Goal: Information Seeking & Learning: Learn about a topic

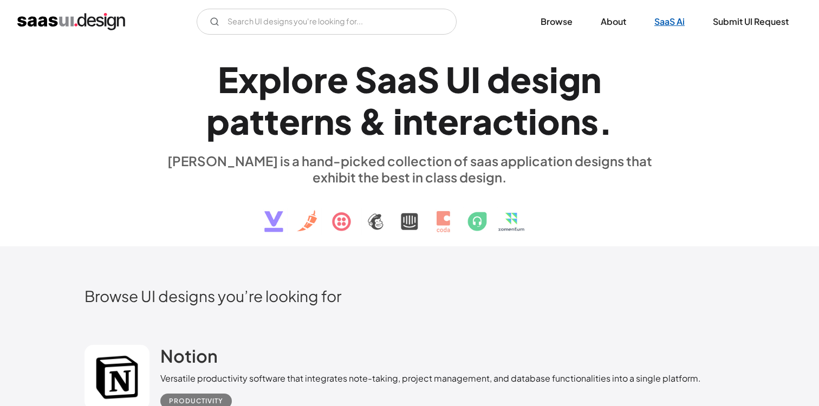
click at [662, 21] on link "SaaS Ai" at bounding box center [669, 22] width 56 height 24
click at [562, 22] on link "Browse" at bounding box center [557, 22] width 58 height 24
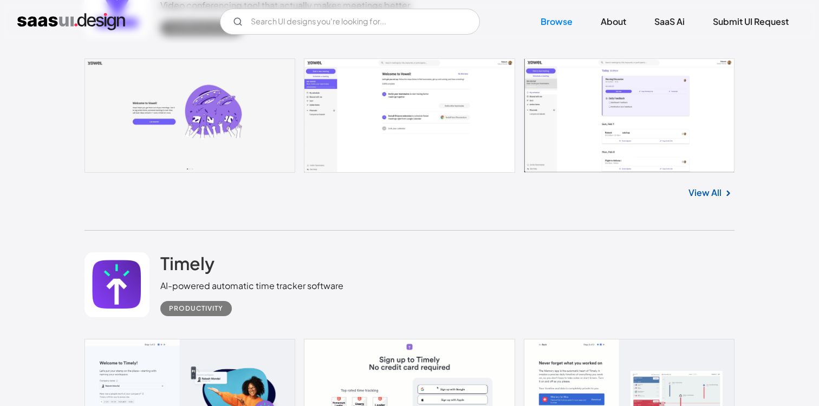
scroll to position [12392, 0]
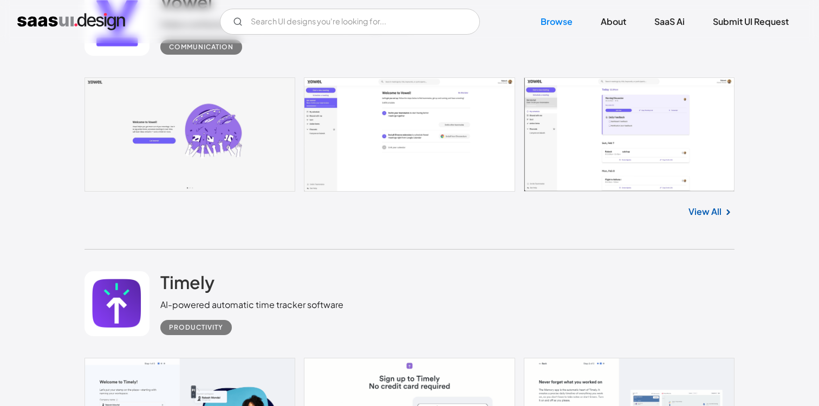
click at [679, 123] on link at bounding box center [409, 134] width 650 height 114
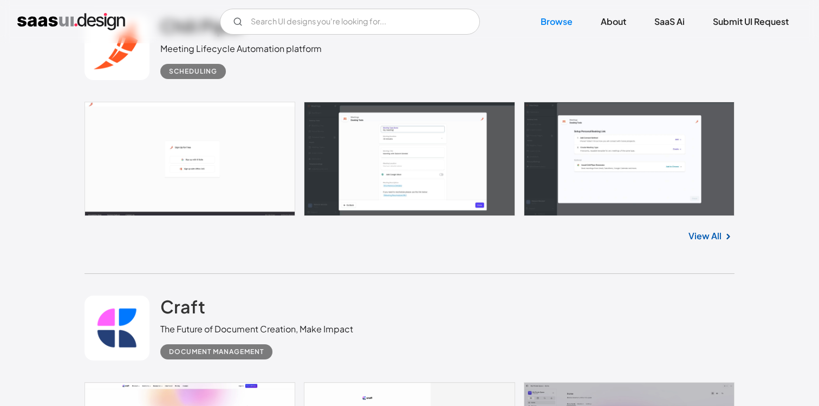
scroll to position [27039, 0]
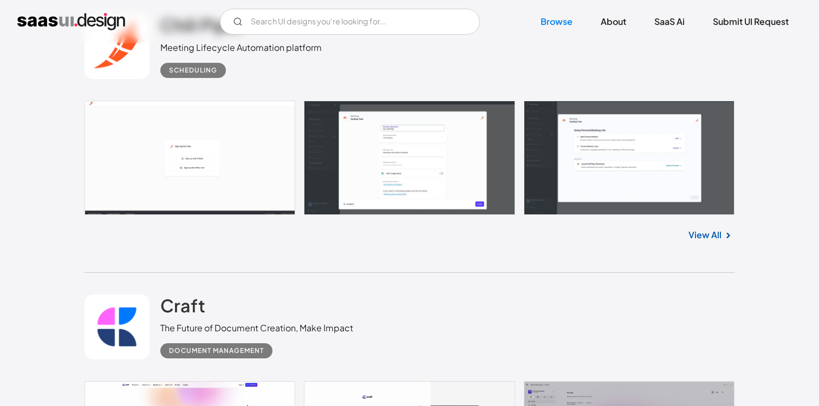
click at [422, 190] on link at bounding box center [409, 158] width 650 height 114
click at [567, 20] on link "Browse" at bounding box center [557, 22] width 58 height 24
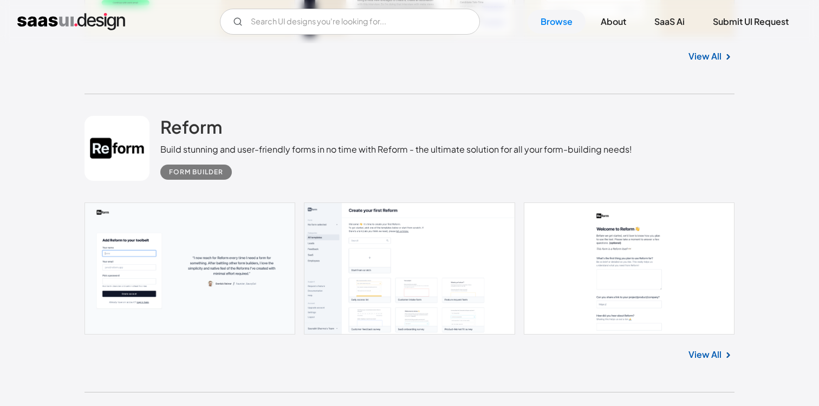
scroll to position [1510, 0]
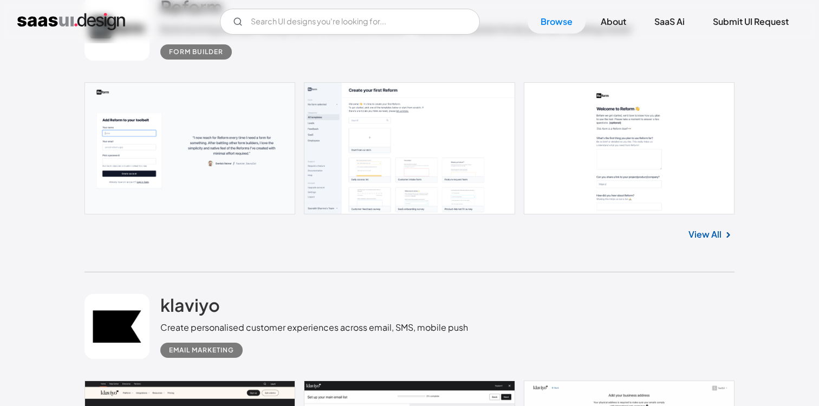
click at [228, 145] on link at bounding box center [409, 148] width 650 height 132
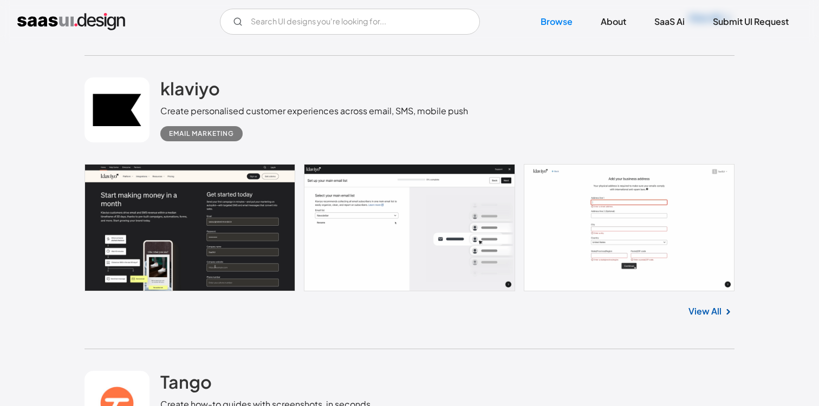
scroll to position [1765, 0]
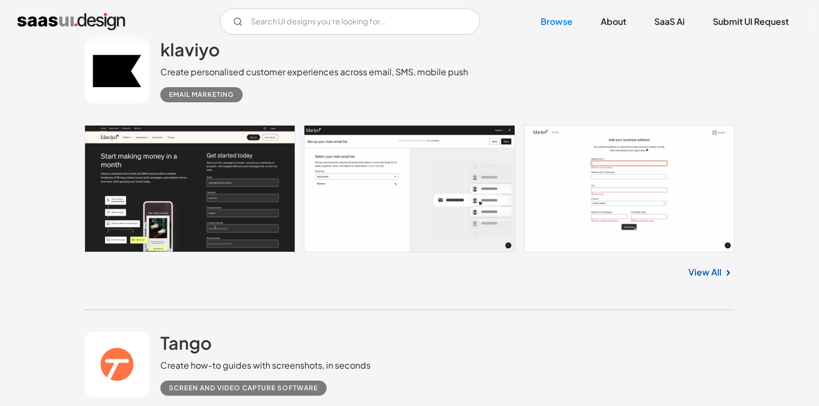
click at [571, 209] on link at bounding box center [409, 188] width 650 height 127
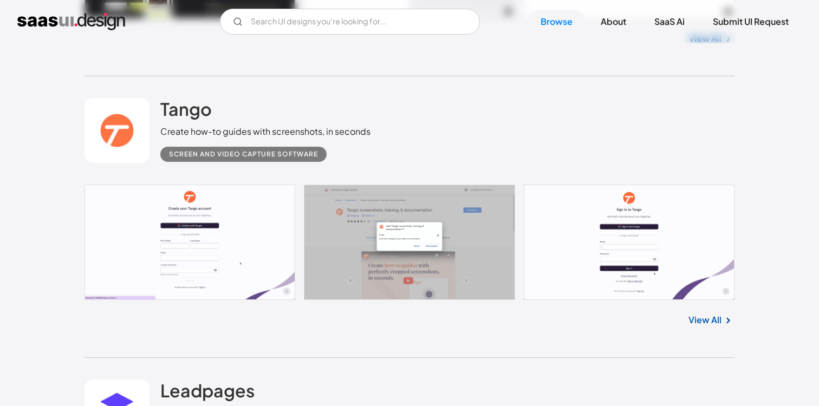
scroll to position [2032, 0]
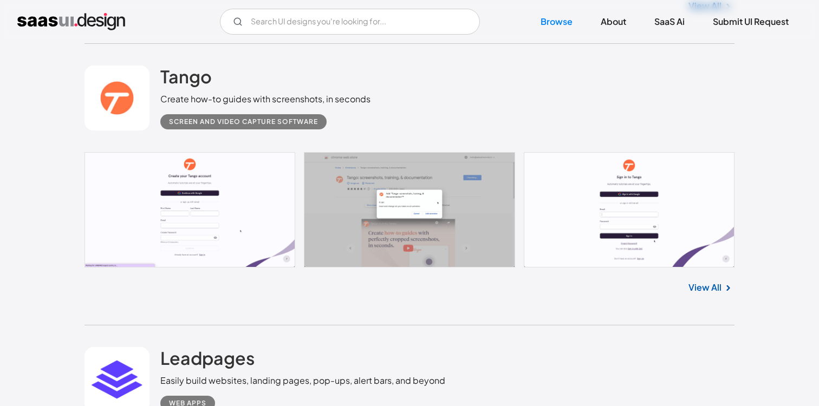
click at [227, 205] on link at bounding box center [409, 210] width 650 height 116
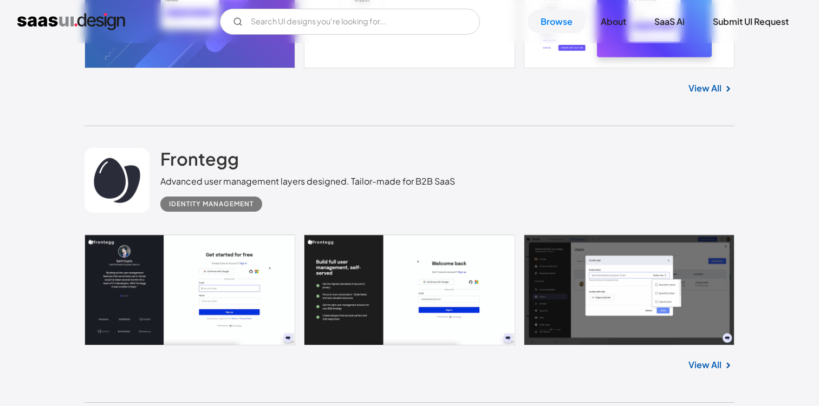
scroll to position [8904, 0]
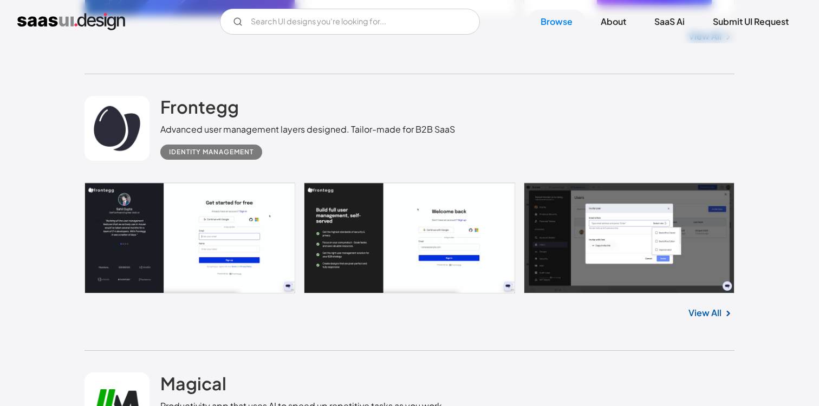
click at [248, 250] on link at bounding box center [409, 238] width 650 height 110
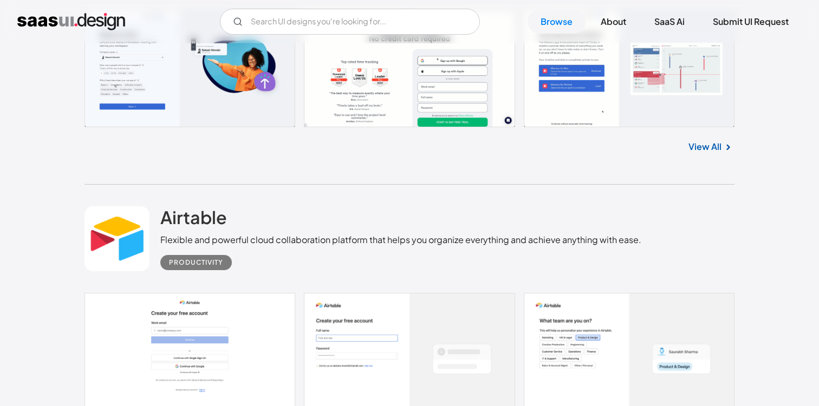
scroll to position [12839, 0]
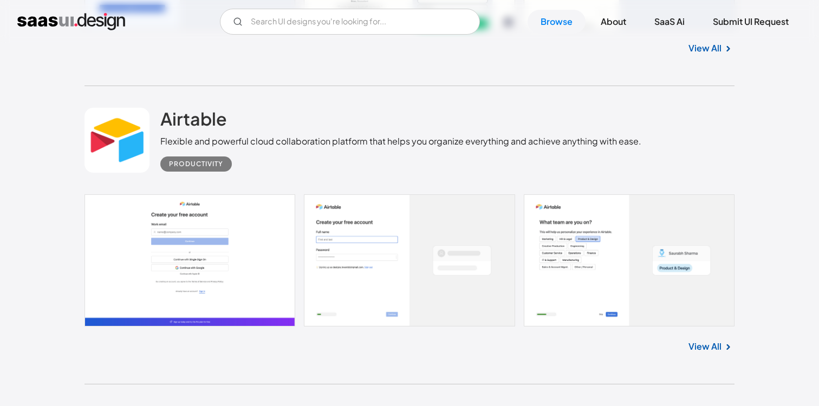
click at [214, 262] on link at bounding box center [409, 260] width 650 height 132
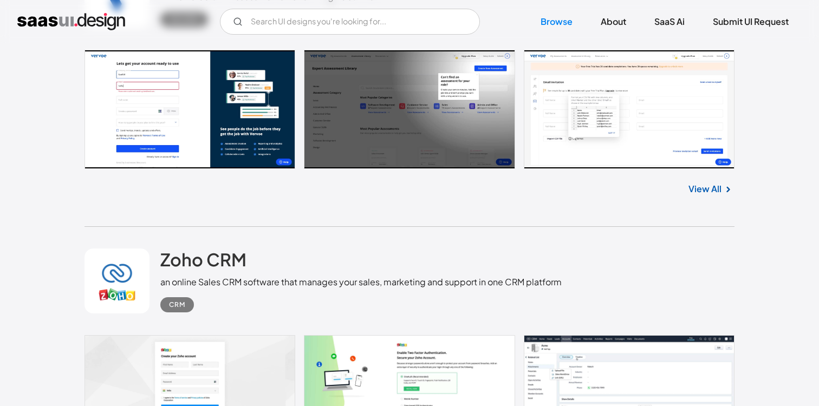
scroll to position [18855, 0]
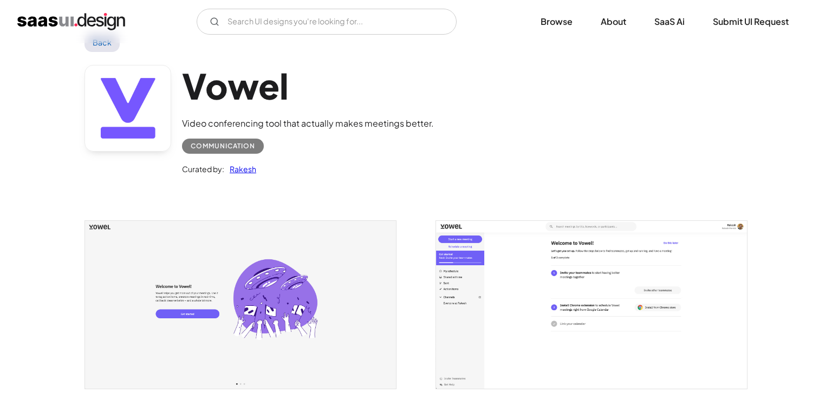
scroll to position [123, 0]
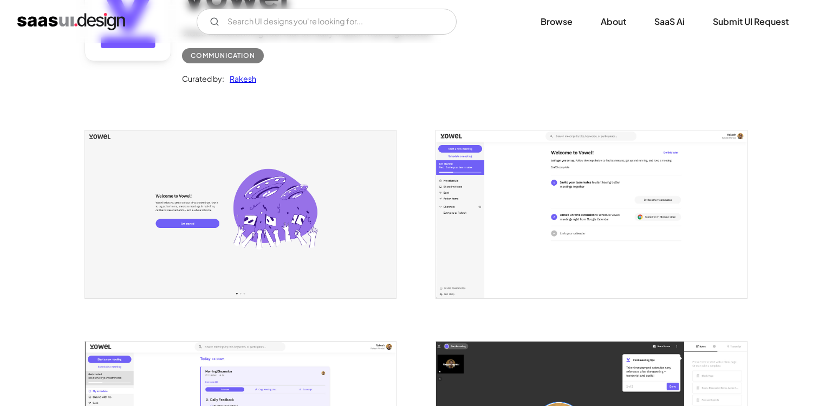
click at [540, 211] on img "open lightbox" at bounding box center [591, 214] width 311 height 167
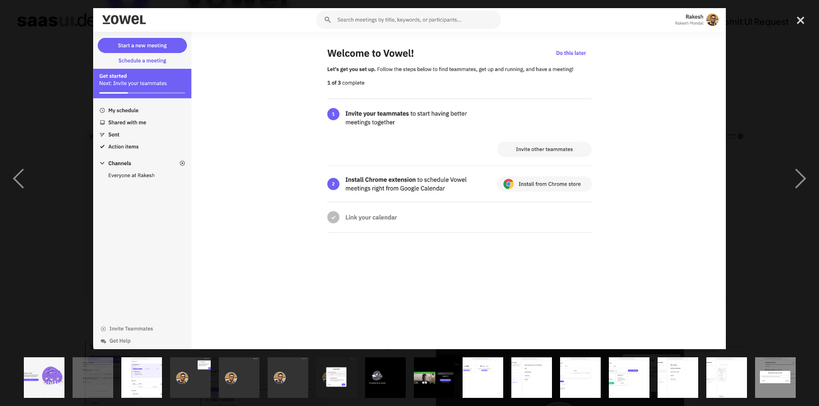
click at [569, 371] on img "show item 12 of 16" at bounding box center [579, 377] width 75 height 41
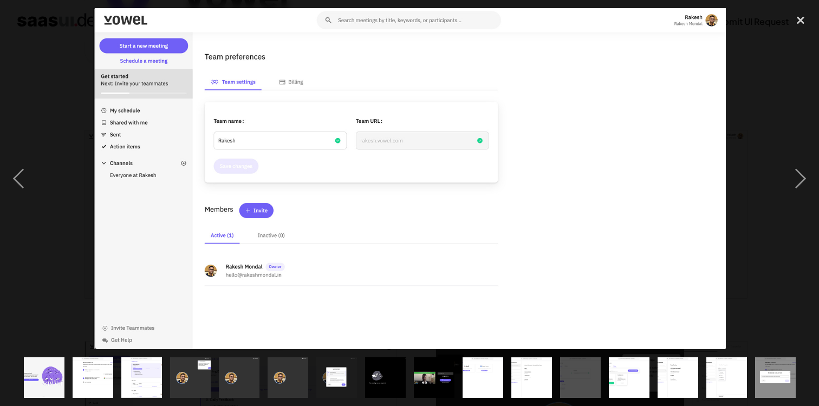
click at [602, 374] on div "show item 12 of 16" at bounding box center [580, 377] width 49 height 57
click at [636, 379] on img "show item 13 of 16" at bounding box center [628, 377] width 75 height 41
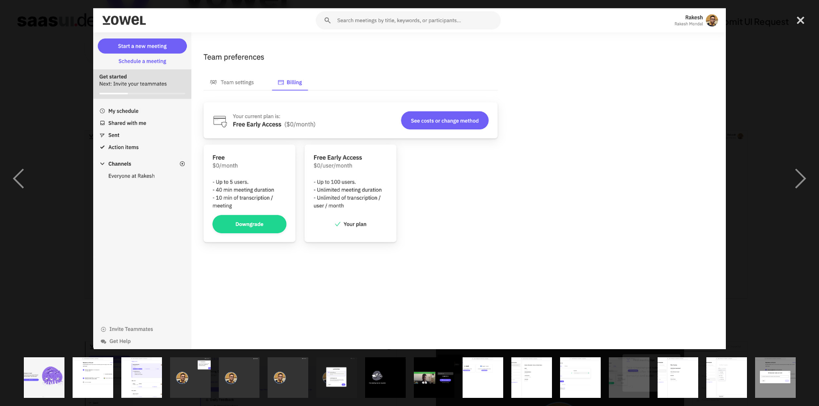
click at [651, 377] on div "show item 13 of 16" at bounding box center [628, 377] width 49 height 57
click at [701, 380] on div "show item 14 of 16" at bounding box center [677, 377] width 49 height 57
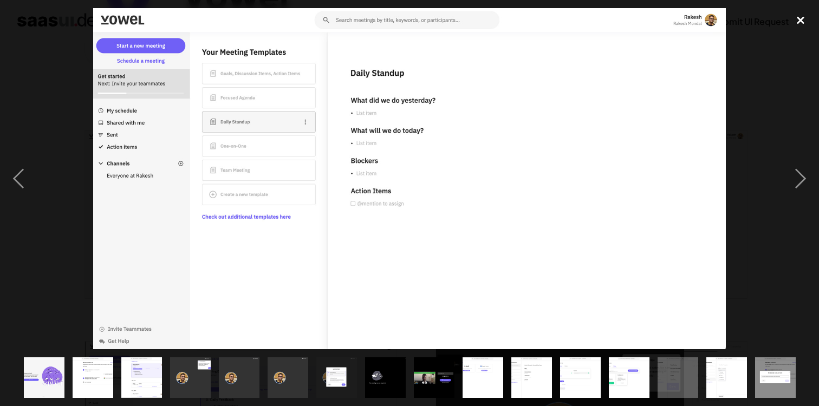
click at [803, 17] on div "close lightbox" at bounding box center [800, 20] width 37 height 24
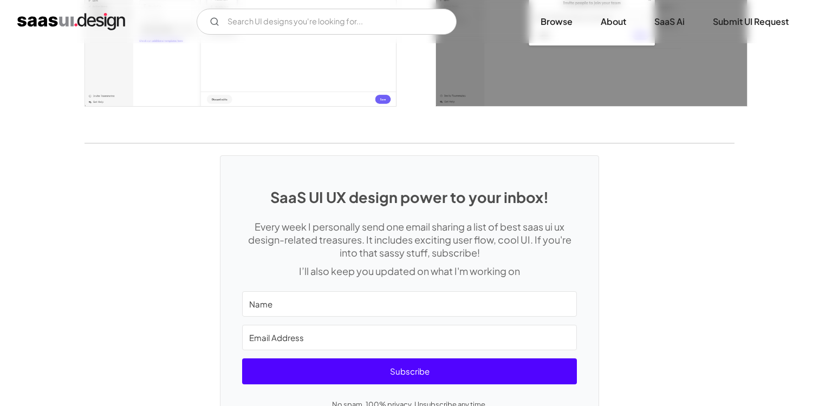
scroll to position [1791, 0]
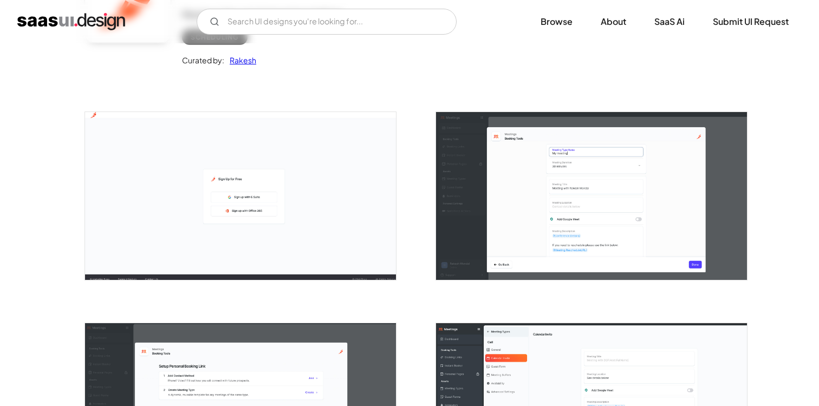
scroll to position [147, 0]
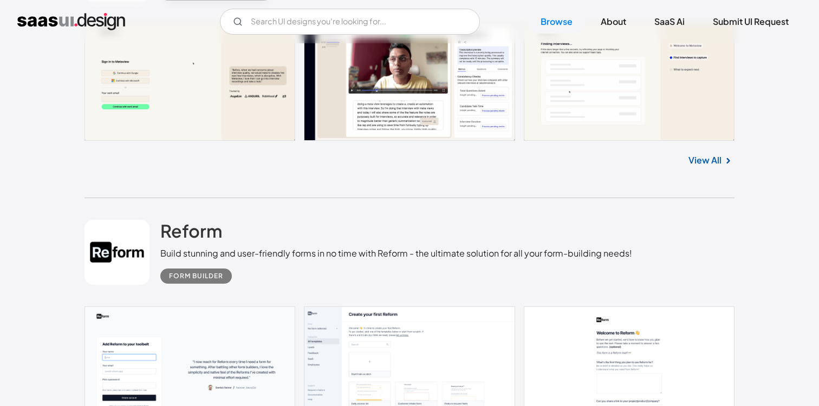
scroll to position [1386, 0]
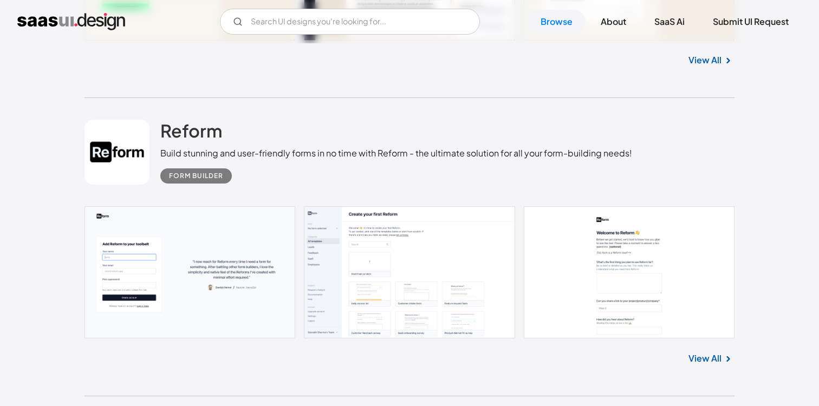
click at [365, 288] on link at bounding box center [409, 272] width 650 height 132
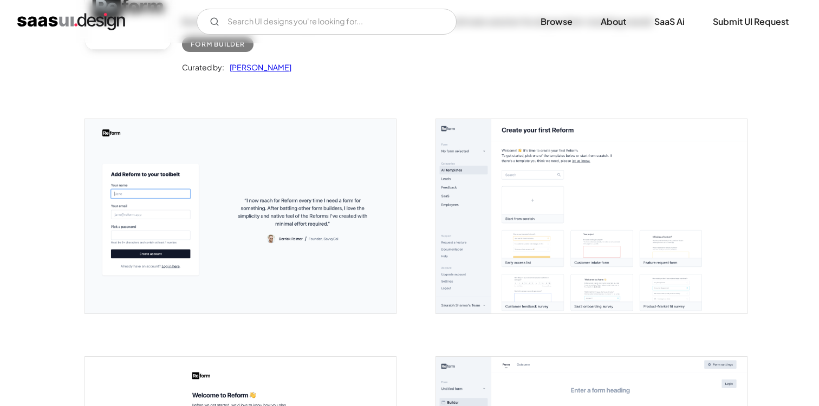
scroll to position [176, 0]
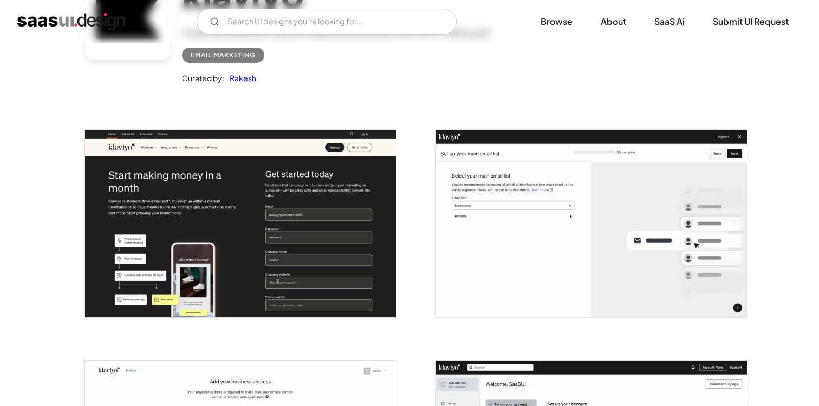
scroll to position [141, 0]
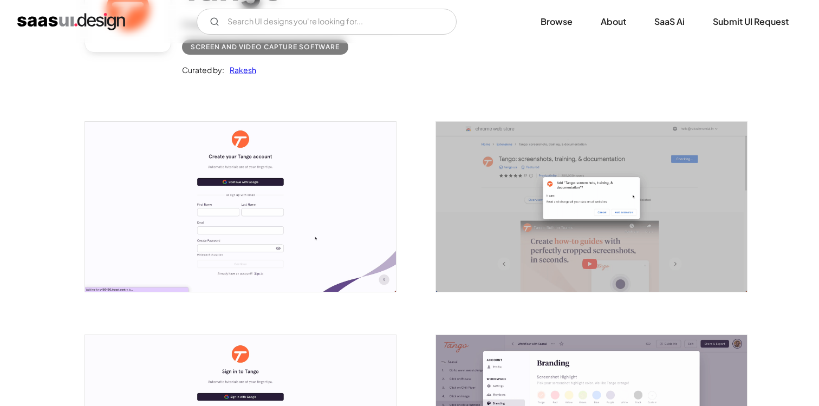
scroll to position [161, 0]
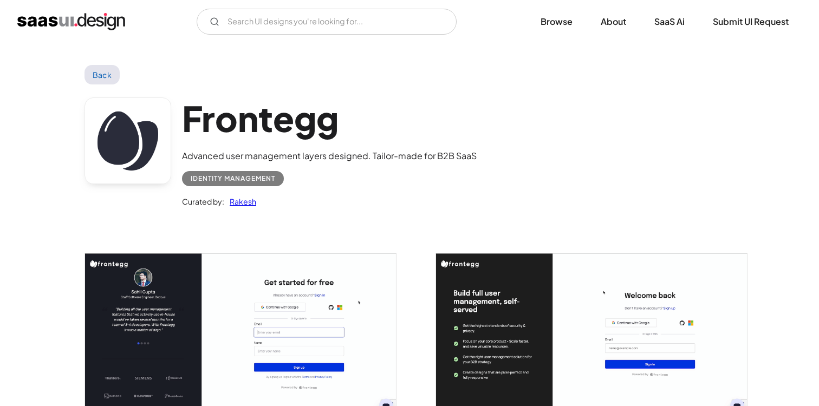
click at [103, 81] on link "Back" at bounding box center [101, 74] width 35 height 19
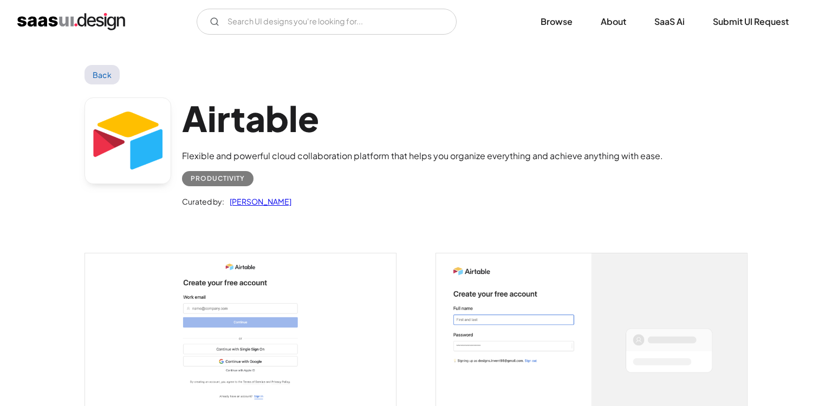
click at [97, 71] on link "Back" at bounding box center [101, 74] width 35 height 19
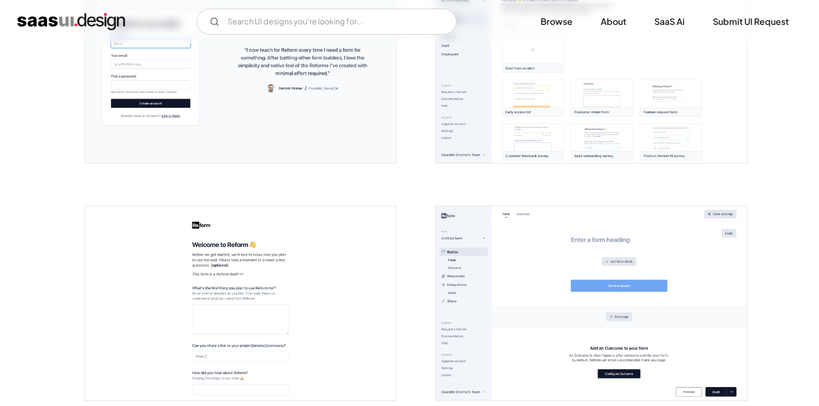
scroll to position [233, 0]
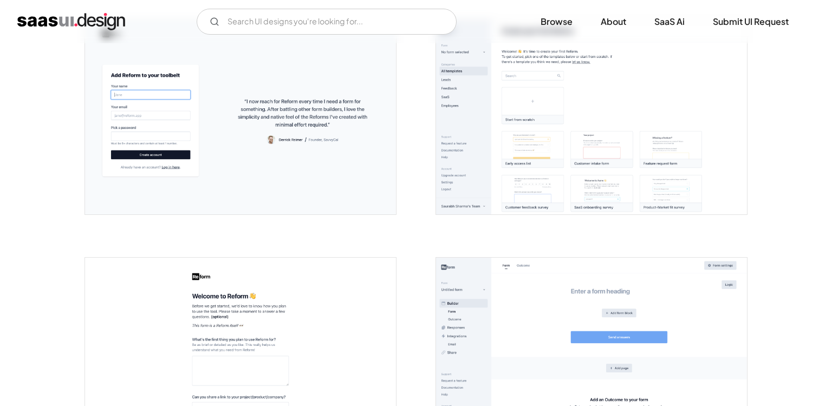
click at [355, 179] on img "open lightbox" at bounding box center [240, 117] width 311 height 194
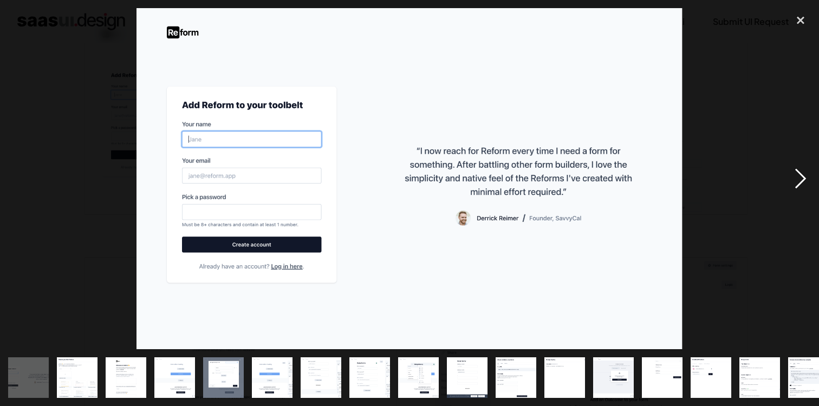
click at [797, 178] on div "next image" at bounding box center [800, 178] width 37 height 341
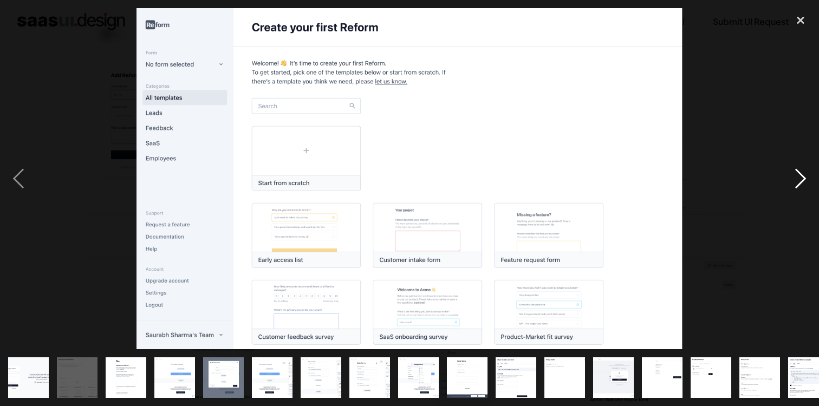
click at [797, 178] on div "next image" at bounding box center [800, 178] width 37 height 341
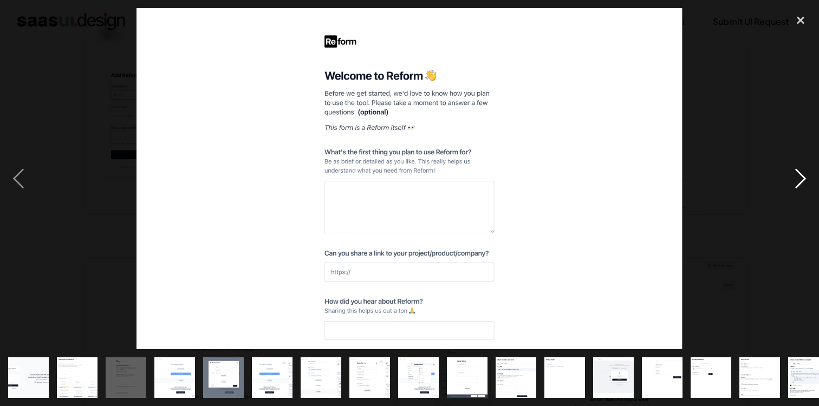
click at [797, 178] on div "next image" at bounding box center [800, 178] width 37 height 341
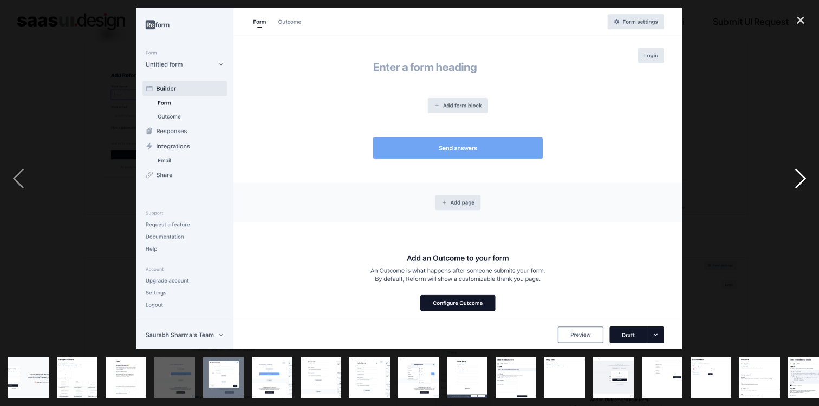
click at [797, 178] on div "next image" at bounding box center [800, 178] width 37 height 341
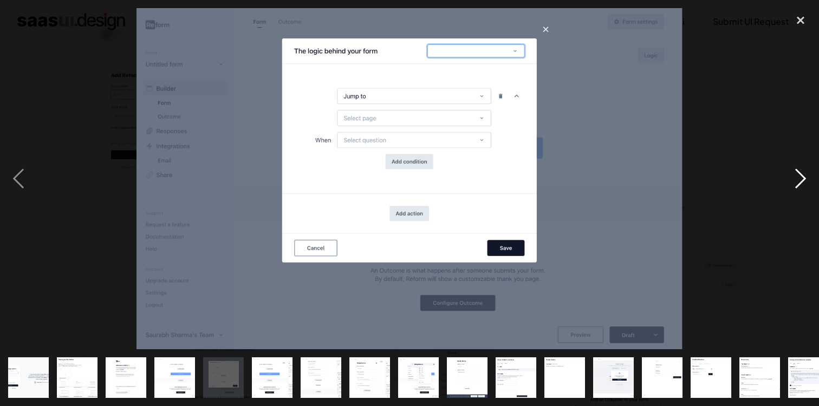
click at [797, 178] on div "next image" at bounding box center [800, 178] width 37 height 341
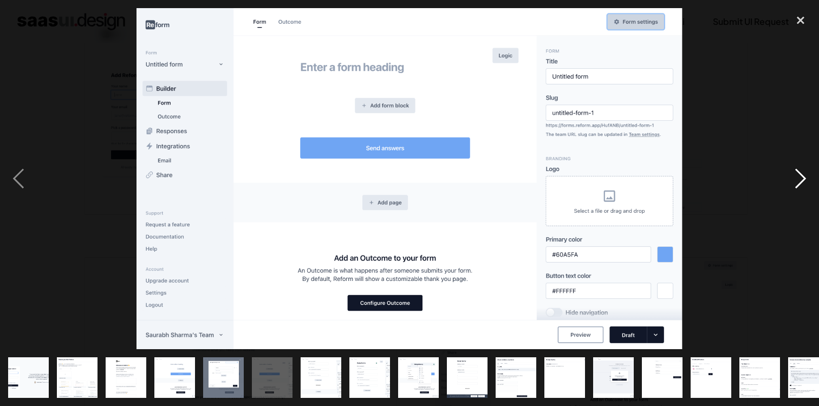
click at [797, 178] on div "next image" at bounding box center [800, 178] width 37 height 341
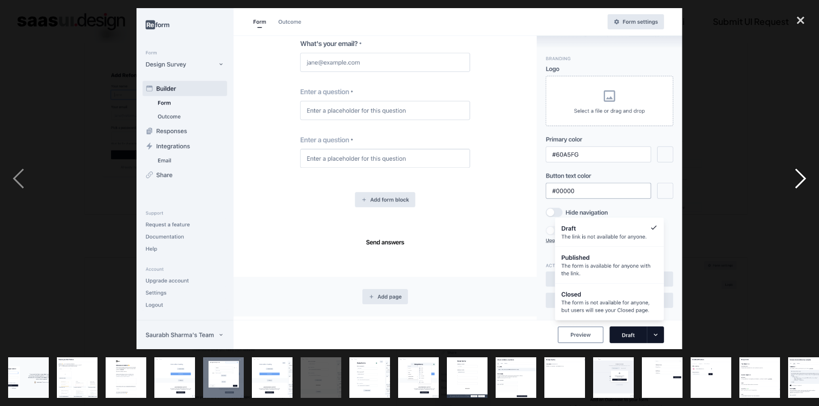
click at [797, 178] on div "next image" at bounding box center [800, 178] width 37 height 341
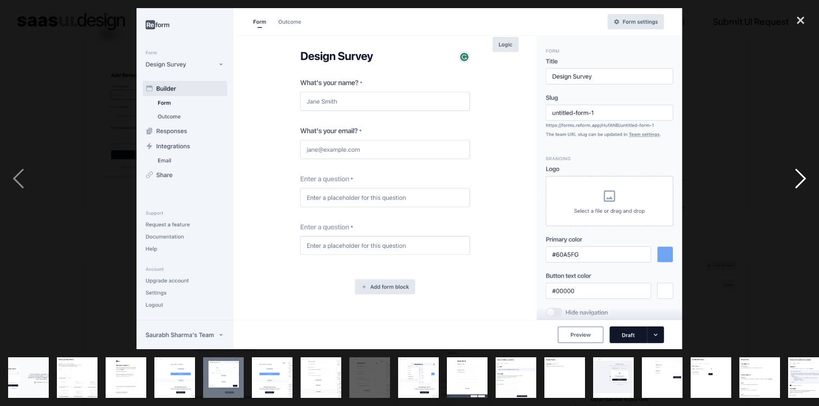
click at [797, 178] on div "next image" at bounding box center [800, 178] width 37 height 341
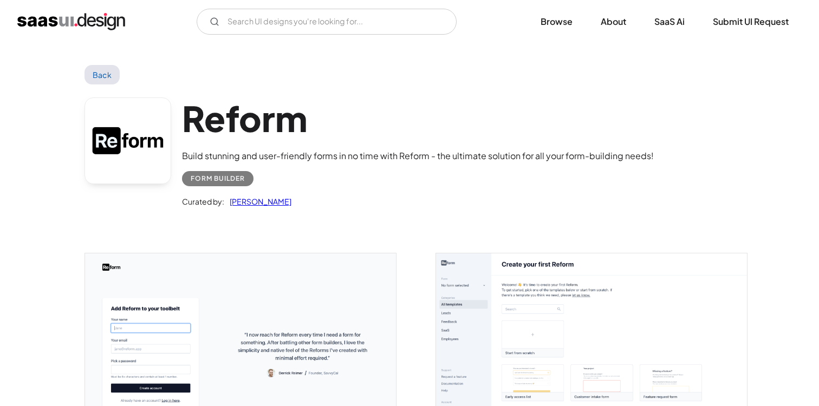
click at [131, 21] on div "V7 Labs Gen AI Application Design Best-in-class data labeling tool. GenAI Close…" at bounding box center [409, 22] width 784 height 26
click at [103, 22] on img "home" at bounding box center [71, 21] width 108 height 17
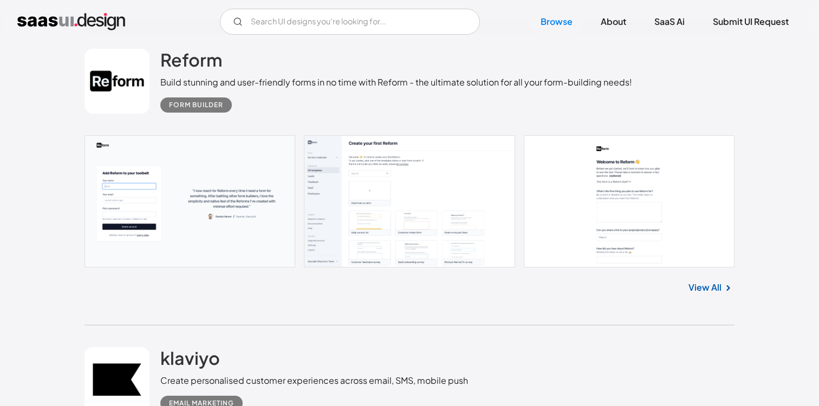
scroll to position [1455, 0]
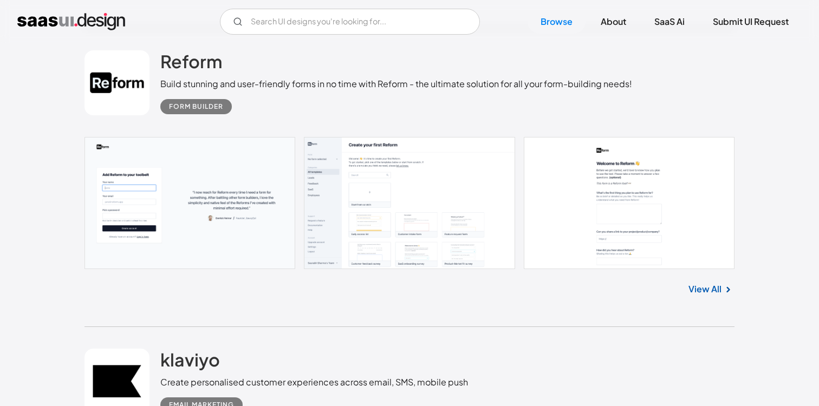
click at [701, 286] on link "View All" at bounding box center [704, 289] width 33 height 13
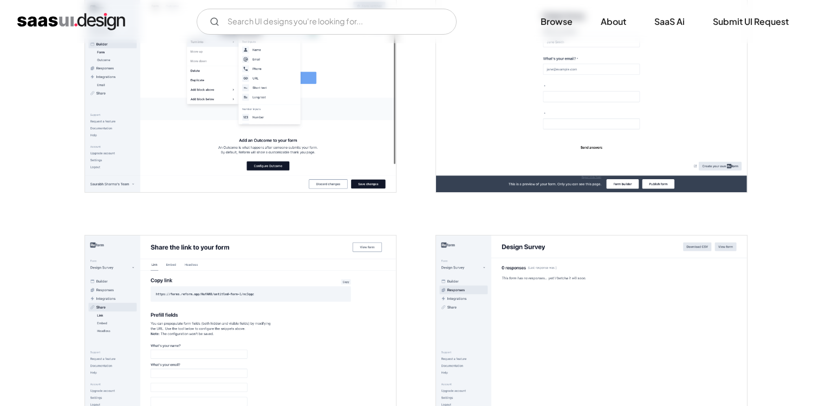
scroll to position [1415, 0]
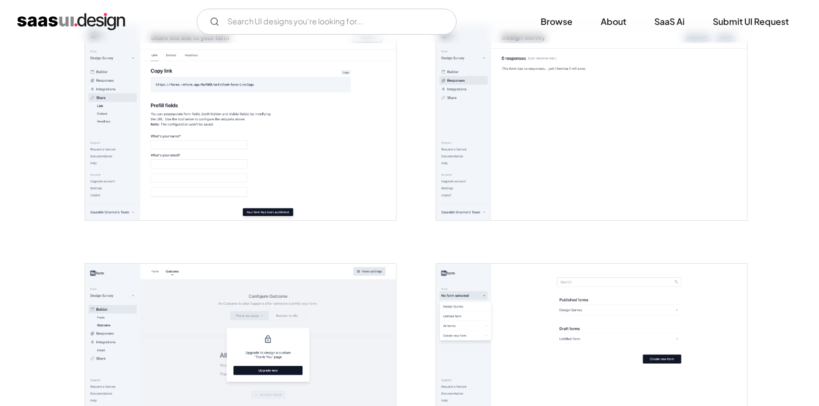
click at [220, 198] on img "open lightbox" at bounding box center [240, 123] width 311 height 194
